Goal: Task Accomplishment & Management: Use online tool/utility

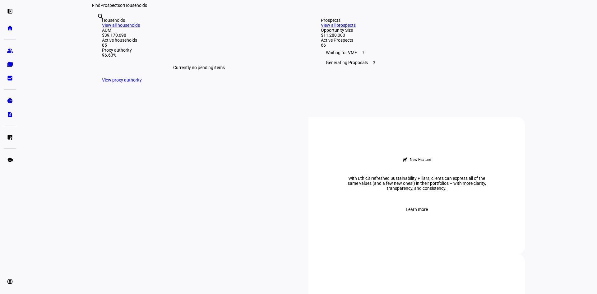
scroll to position [8, 0]
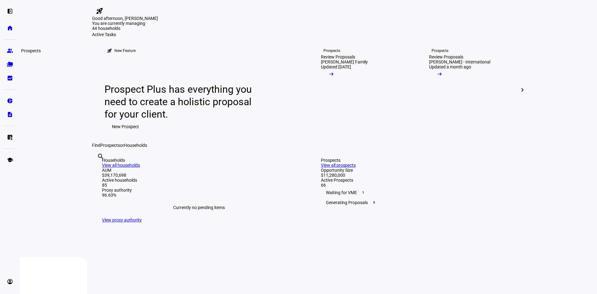
click at [12, 50] on eth-mat-symbol "group" at bounding box center [10, 51] width 6 height 6
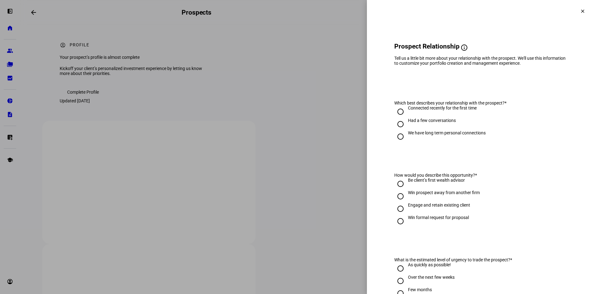
click at [580, 12] on mat-icon "clear" at bounding box center [583, 11] width 6 height 6
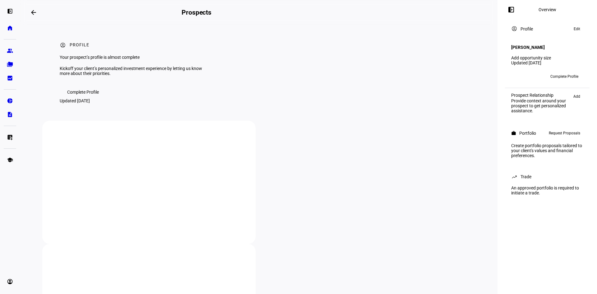
click at [7, 30] on eth-mat-symbol "home" at bounding box center [10, 28] width 6 height 6
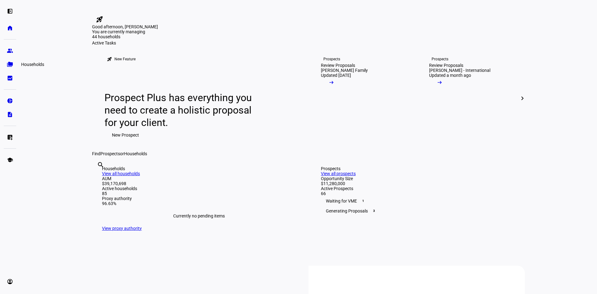
click at [11, 62] on eth-mat-symbol "folder_copy" at bounding box center [10, 64] width 6 height 6
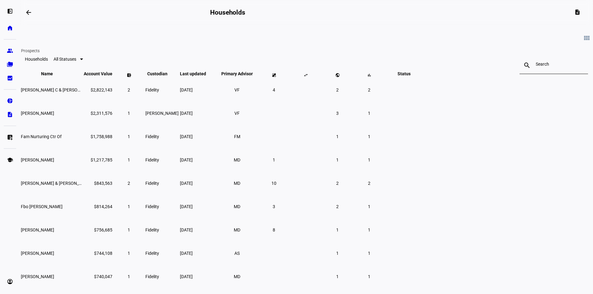
click at [5, 45] on plt-menu-item "group Prospects" at bounding box center [10, 50] width 12 height 12
click at [7, 45] on link "group Prospects" at bounding box center [10, 50] width 12 height 12
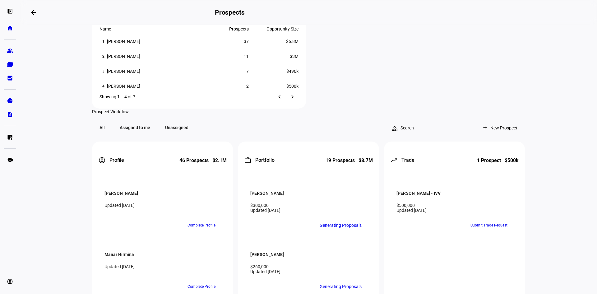
scroll to position [498, 0]
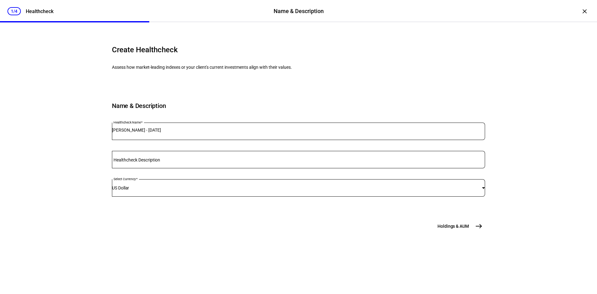
click at [465, 229] on span "Holdings & AUM" at bounding box center [453, 226] width 31 height 6
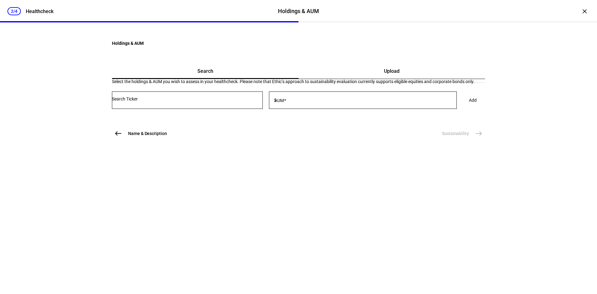
click at [194, 101] on input "Number" at bounding box center [187, 98] width 151 height 5
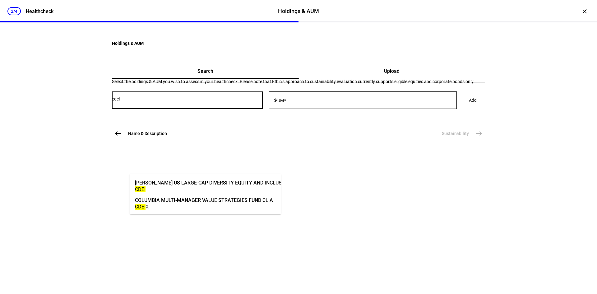
type input "cdei"
click at [192, 185] on div "[PERSON_NAME] US LARGE-CAP DIVERSITY EQUITY AND INCLUSION INDEX ETF" at bounding box center [225, 182] width 180 height 7
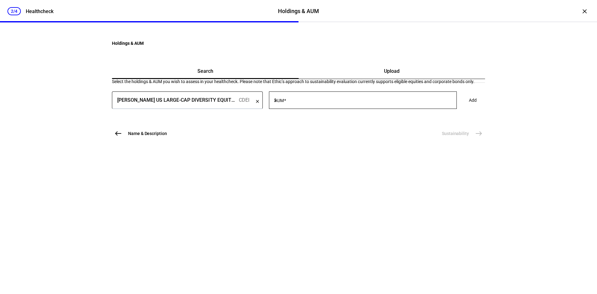
click at [327, 101] on input "AUM" at bounding box center [367, 98] width 179 height 5
type input "10,000"
click at [469, 106] on span "Add" at bounding box center [473, 100] width 8 height 12
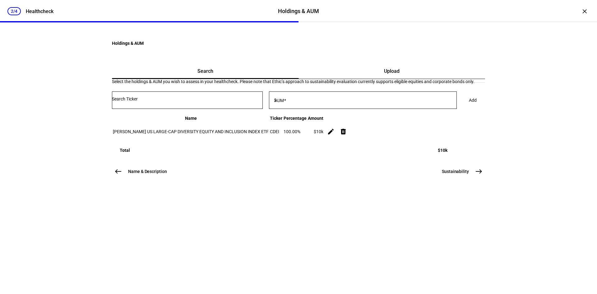
click at [160, 101] on input "Number" at bounding box center [187, 98] width 151 height 5
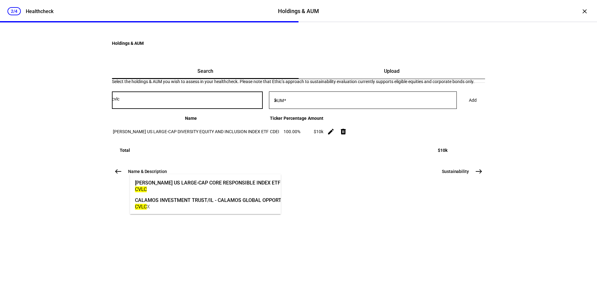
type input "cvlc"
click at [167, 177] on div "[PERSON_NAME] US LARGE-CAP CORE RESPONSIBLE INDEX ETF CVLC" at bounding box center [207, 185] width 149 height 21
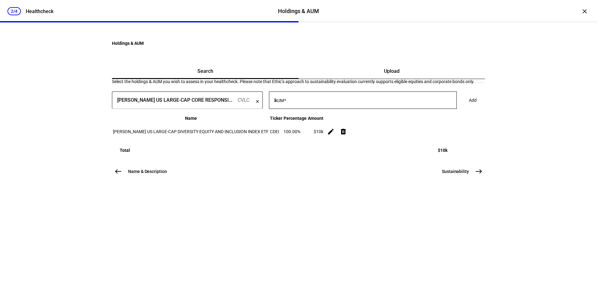
click at [350, 101] on input "AUM" at bounding box center [367, 98] width 179 height 5
type input "10,000"
drag, startPoint x: 466, startPoint y: 165, endPoint x: 438, endPoint y: 168, distance: 28.2
click at [465, 153] on mat-card "Search Upload Select the holdings & AUM you wish to assess in your healthcheck.…" at bounding box center [298, 108] width 373 height 89
click at [437, 115] on div "[PERSON_NAME] US LARGE-CAP CORE RESPONSIBLE INDEX ETF CVLC clear AUM $ 10,000 A…" at bounding box center [298, 102] width 373 height 23
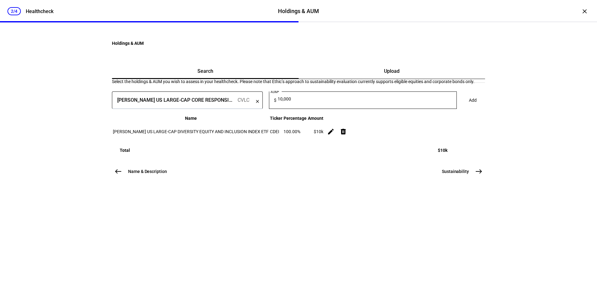
click at [469, 106] on span "Add" at bounding box center [473, 100] width 8 height 12
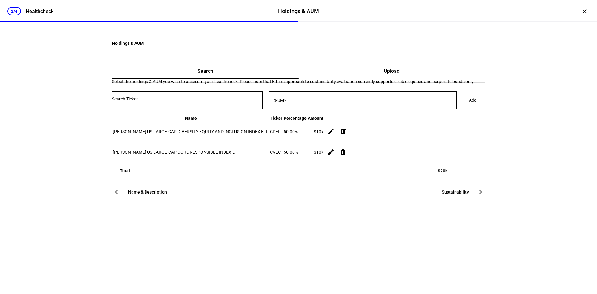
click at [157, 101] on input "Number" at bounding box center [187, 98] width 151 height 5
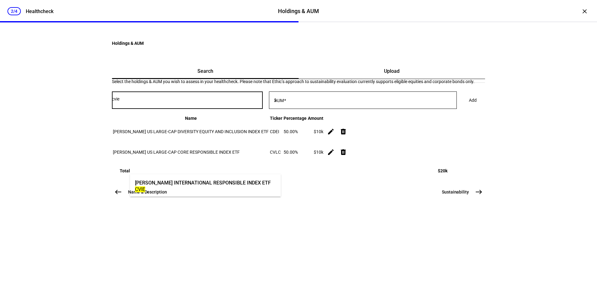
type input "cvie"
click at [161, 185] on div "[PERSON_NAME] INTERNATIONAL RESPONSIBLE INDEX ETF" at bounding box center [203, 182] width 136 height 7
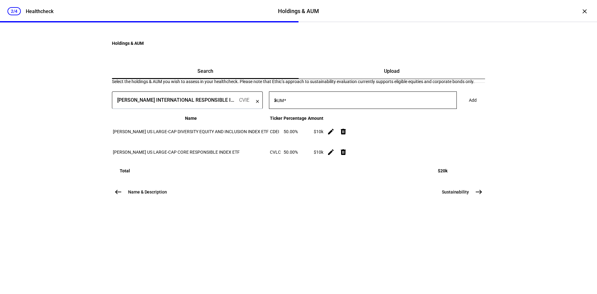
click at [311, 109] on div at bounding box center [367, 99] width 179 height 17
type input "10,000"
click at [455, 115] on div "[PERSON_NAME] INTERNATIONAL RESPONSIBLE INDEX ETF CVIE clear AUM $ 10,000 Add" at bounding box center [298, 102] width 373 height 23
click at [469, 106] on span "Add" at bounding box center [473, 100] width 8 height 12
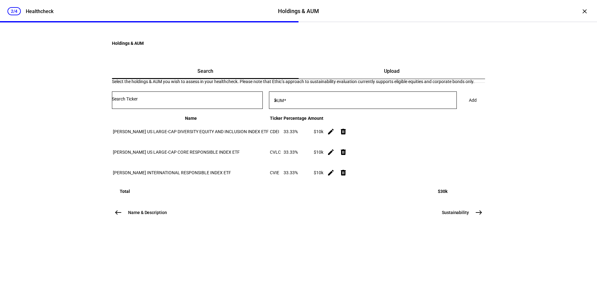
scroll to position [54, 0]
click at [462, 216] on span "Sustainability" at bounding box center [455, 212] width 27 height 6
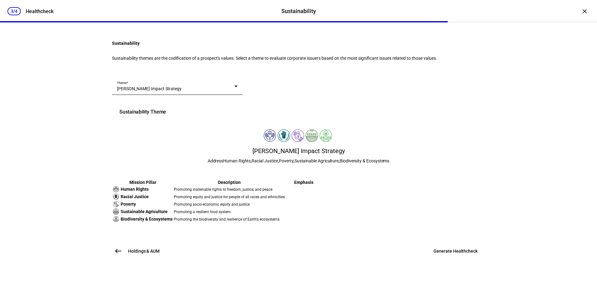
scroll to position [120, 0]
click at [443, 254] on span "Generate Healthcheck" at bounding box center [456, 251] width 44 height 6
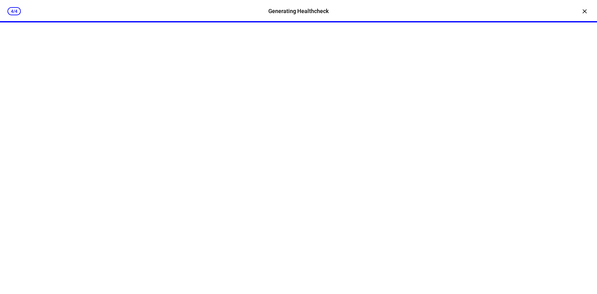
scroll to position [0, 0]
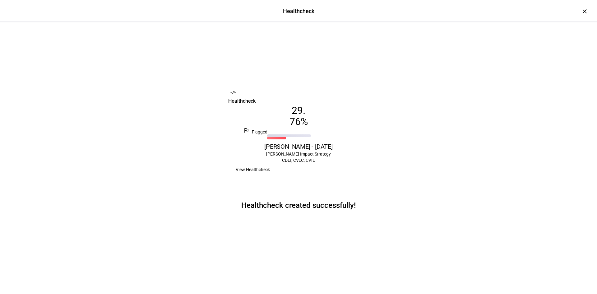
click at [270, 176] on span "View Healthcheck" at bounding box center [253, 169] width 34 height 12
